Goal: Information Seeking & Learning: Learn about a topic

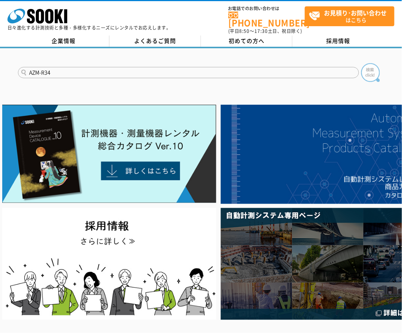
type input "AZM-R34"
click at [374, 68] on img at bounding box center [371, 72] width 19 height 19
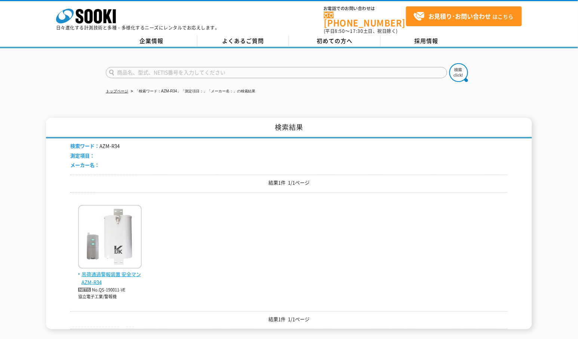
click at [124, 270] on span "吊荷通過警報装置 安全マン AZM-R34" at bounding box center [110, 278] width 64 height 16
